Goal: Transaction & Acquisition: Purchase product/service

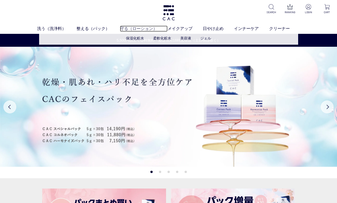
click at [136, 29] on link "守る（ローション）" at bounding box center [144, 29] width 48 height 6
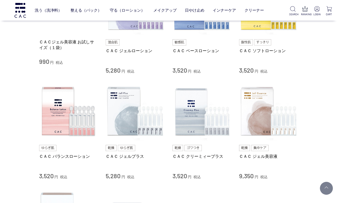
scroll to position [151, 0]
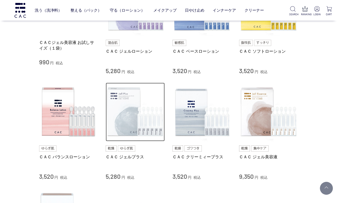
click at [138, 109] on img at bounding box center [135, 112] width 59 height 59
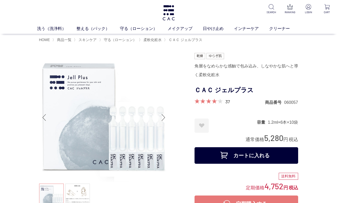
drag, startPoint x: 265, startPoint y: 137, endPoint x: 281, endPoint y: 137, distance: 16.3
click at [281, 137] on span "5,280" at bounding box center [273, 138] width 19 height 10
copy span "5,280"
